Goal: Register for event/course

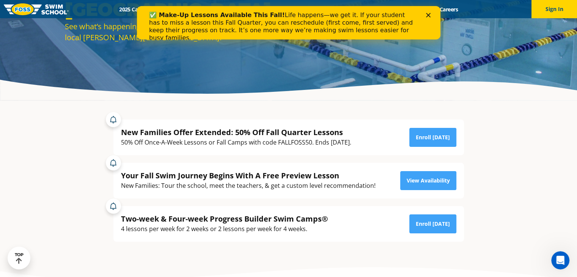
scroll to position [94, 0]
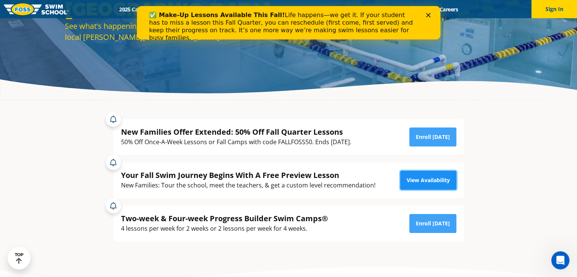
click at [412, 174] on link "View Availability" at bounding box center [428, 180] width 56 height 19
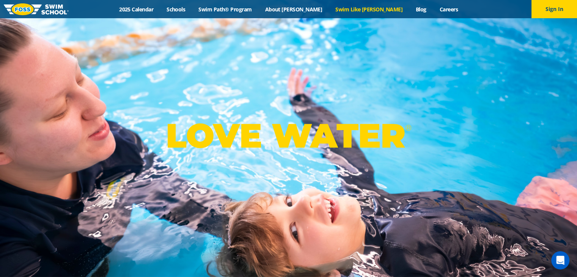
click at [364, 6] on link "Swim Like [PERSON_NAME]" at bounding box center [369, 9] width 80 height 7
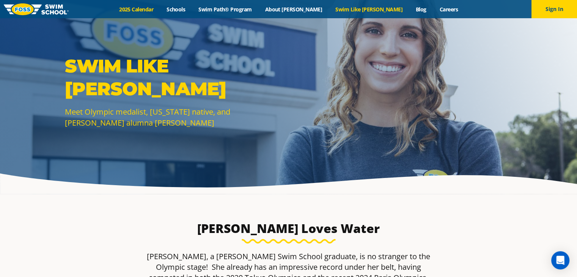
click at [160, 6] on link "2025 Calendar" at bounding box center [136, 9] width 47 height 7
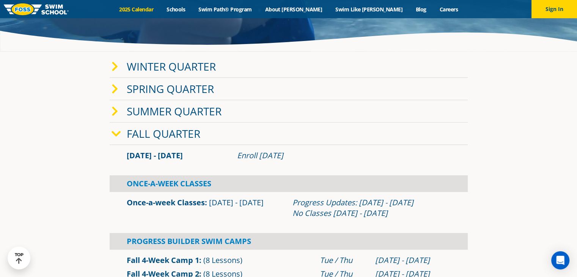
scroll to position [142, 0]
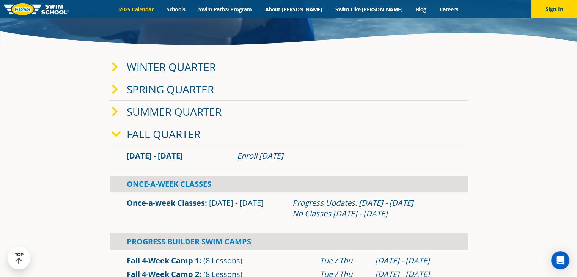
click at [115, 71] on icon at bounding box center [115, 67] width 7 height 11
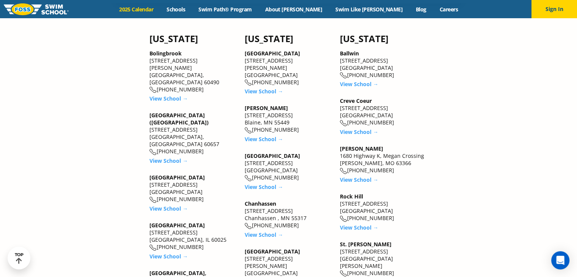
scroll to position [804, 0]
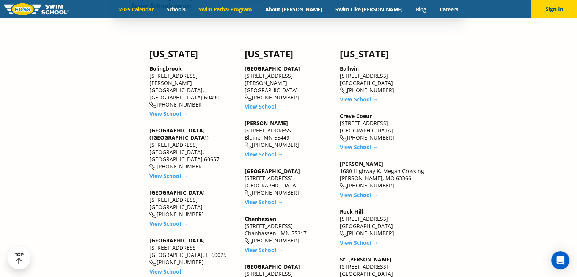
click at [258, 7] on link "Swim Path® Program" at bounding box center [225, 9] width 66 height 7
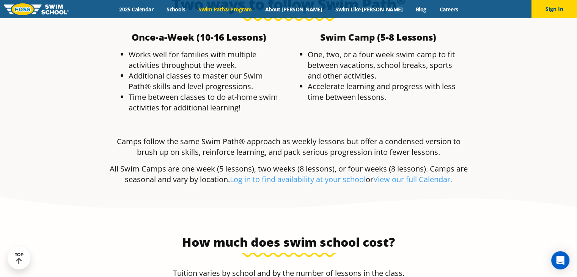
scroll to position [1524, 0]
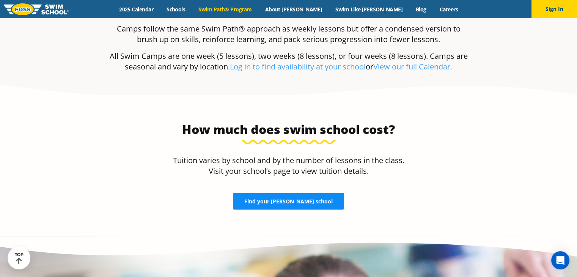
click at [283, 199] on span "Find your FOSS school" at bounding box center [288, 201] width 88 height 5
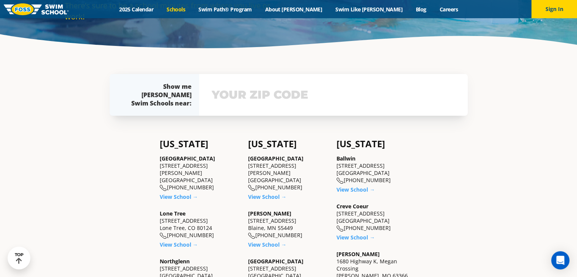
scroll to position [138, 0]
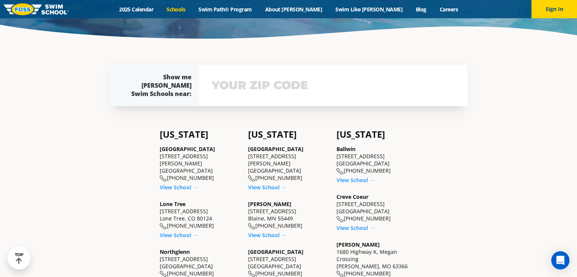
click at [273, 100] on div "View school & class schedule" at bounding box center [333, 85] width 269 height 42
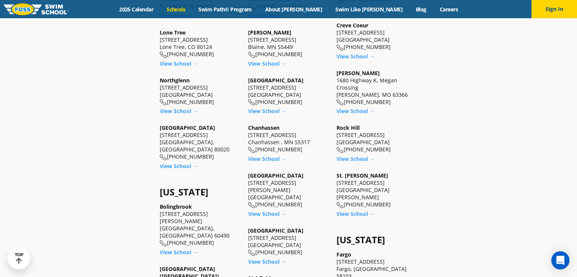
scroll to position [321, 0]
click at [258, 210] on link "View School →" at bounding box center [267, 213] width 38 height 7
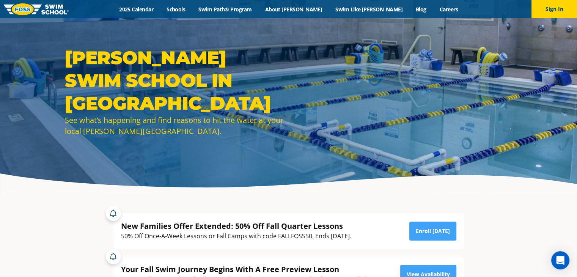
scroll to position [159, 0]
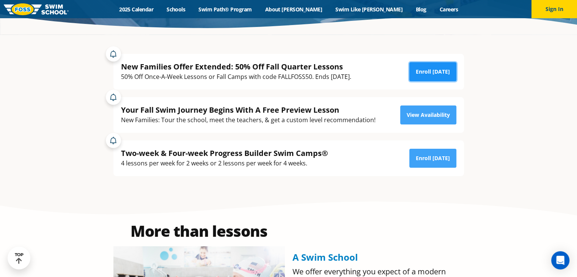
click at [435, 75] on link "Enroll Today" at bounding box center [432, 71] width 47 height 19
